Goal: Task Accomplishment & Management: Manage account settings

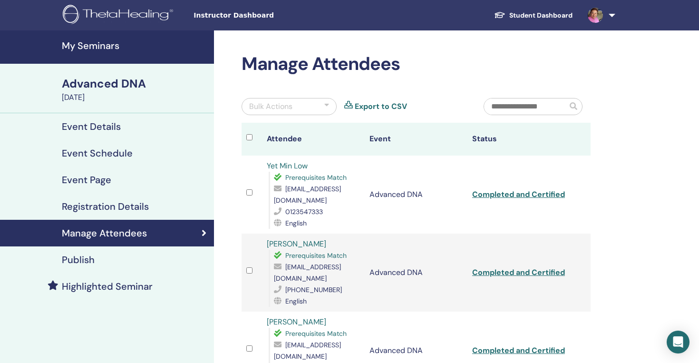
scroll to position [374, 0]
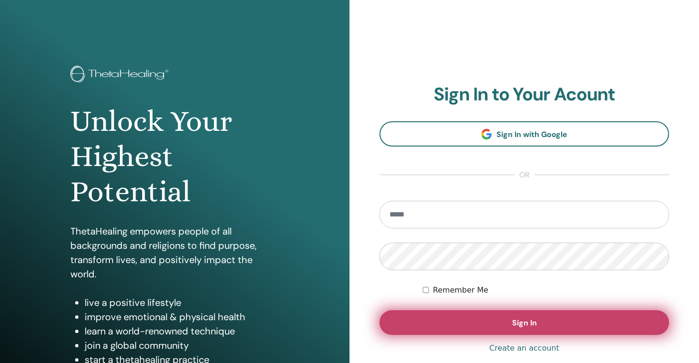
type input "**********"
click at [546, 321] on button "Sign In" at bounding box center [523, 322] width 289 height 25
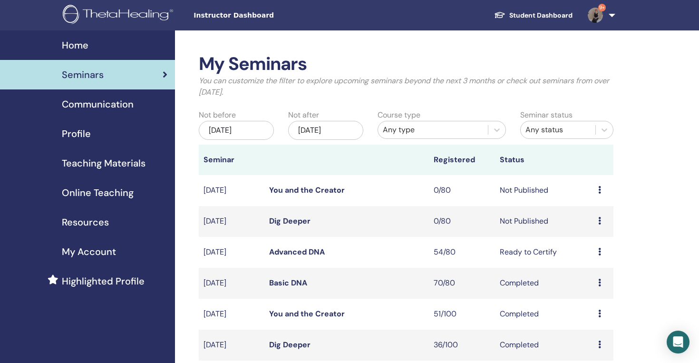
click at [546, 321] on td "Completed" at bounding box center [544, 313] width 99 height 31
click at [301, 223] on link "Dig Deeper" at bounding box center [289, 221] width 41 height 10
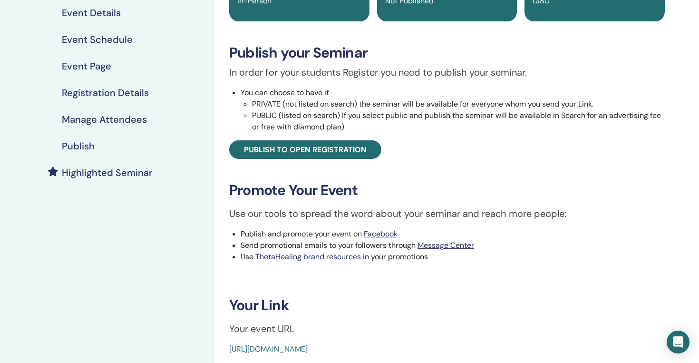
scroll to position [119, 0]
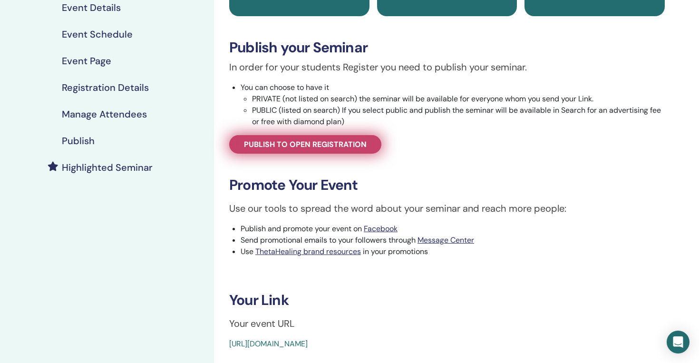
click at [343, 146] on span "Publish to open registration" at bounding box center [305, 144] width 123 height 10
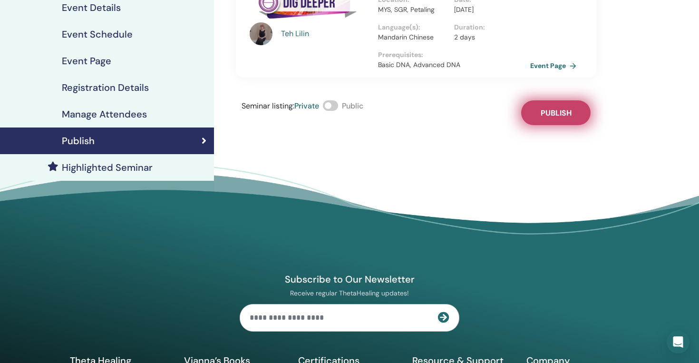
click at [550, 121] on button "Publish" at bounding box center [555, 112] width 69 height 25
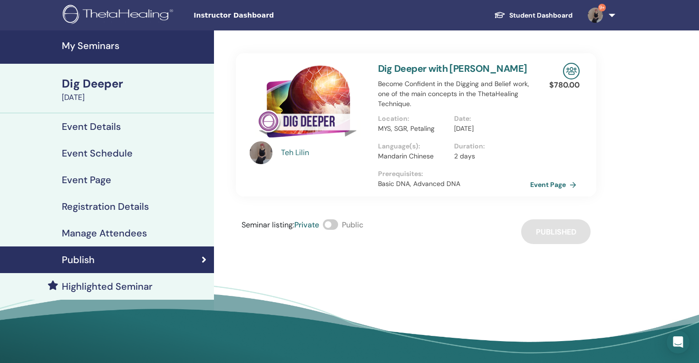
click at [111, 49] on h4 "My Seminars" at bounding box center [135, 45] width 146 height 11
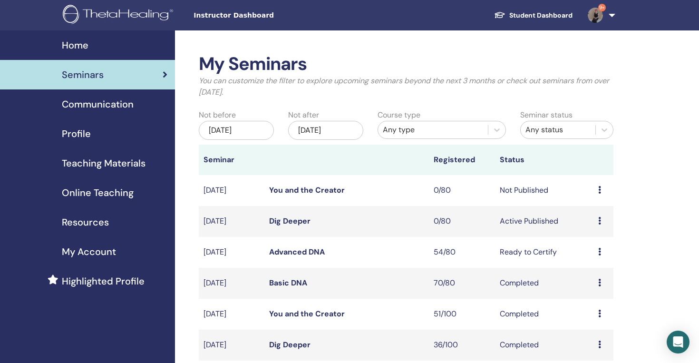
click at [291, 220] on link "Dig Deeper" at bounding box center [289, 221] width 41 height 10
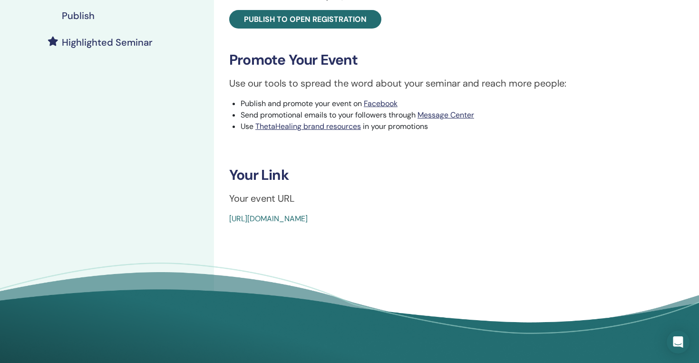
scroll to position [246, 0]
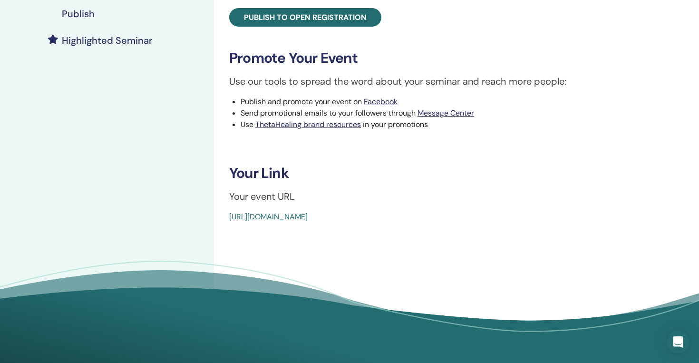
drag, startPoint x: 213, startPoint y: 217, endPoint x: 507, endPoint y: 216, distance: 294.2
click at [507, 216] on div "My Seminars Dig Deeper [DATE] Event Details Event Schedule Event Page Registrat…" at bounding box center [349, 70] width 699 height 571
click at [275, 198] on p "Your event URL" at bounding box center [446, 196] width 435 height 14
drag, startPoint x: 224, startPoint y: 216, endPoint x: 471, endPoint y: 220, distance: 247.2
click at [471, 220] on div "Dig Deeper Event Type In-Person Event Status Active Published Registrations 0/8…" at bounding box center [447, 15] width 454 height 415
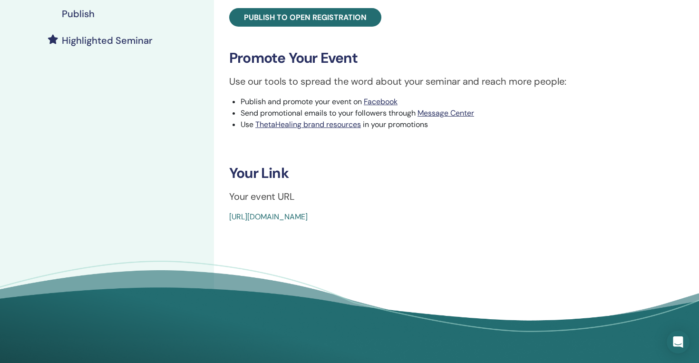
copy link "[URL][DOMAIN_NAME]"
